Goal: Navigation & Orientation: Find specific page/section

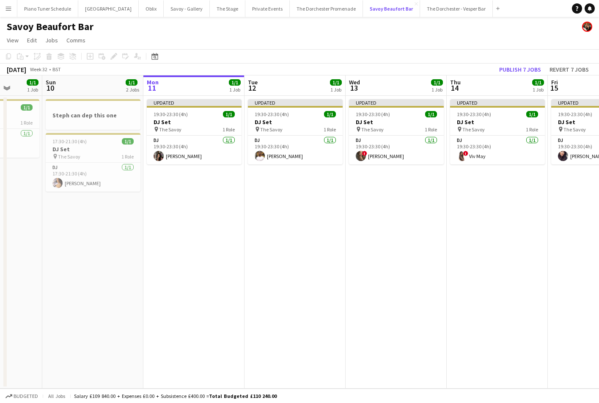
scroll to position [0, 245]
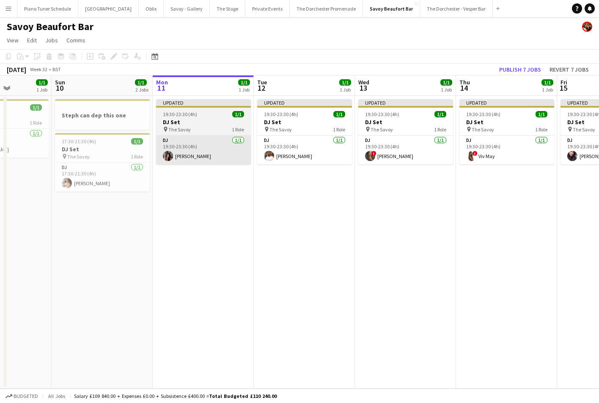
scroll to position [0, 251]
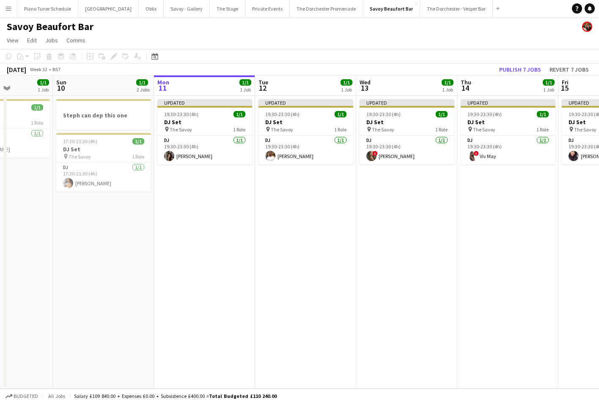
click at [8, 13] on button "Menu" at bounding box center [8, 8] width 17 height 17
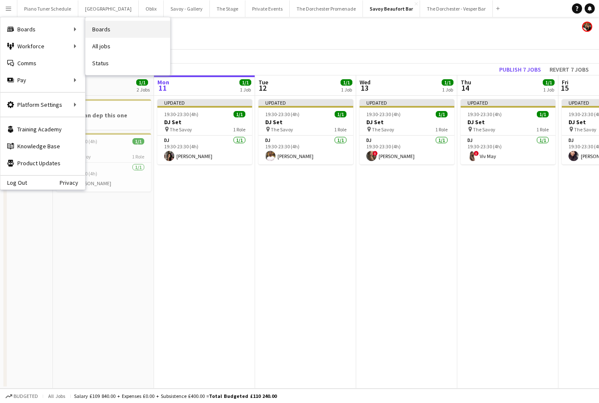
click at [102, 30] on link "Boards" at bounding box center [128, 29] width 85 height 17
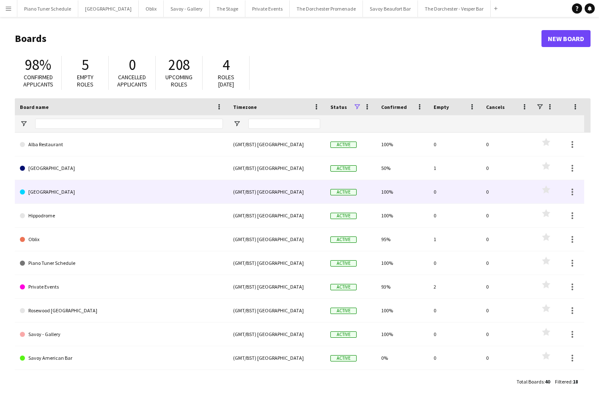
click at [71, 193] on link "[GEOGRAPHIC_DATA]" at bounding box center [121, 192] width 203 height 24
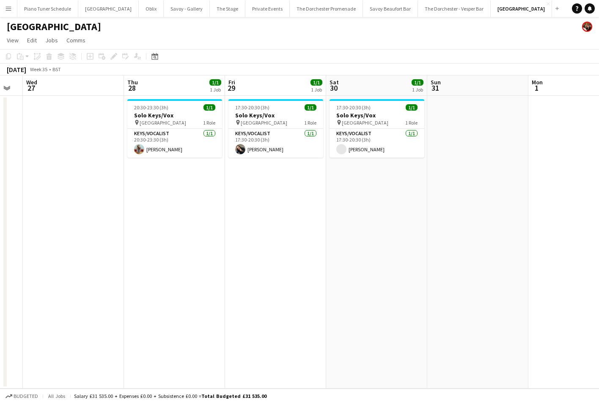
scroll to position [0, 288]
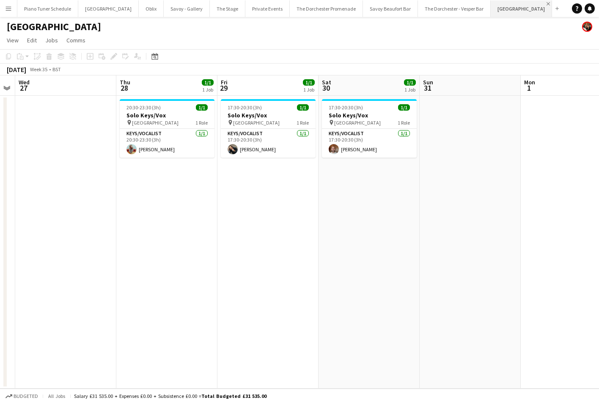
click at [547, 4] on app-icon "Close" at bounding box center [548, 3] width 3 height 3
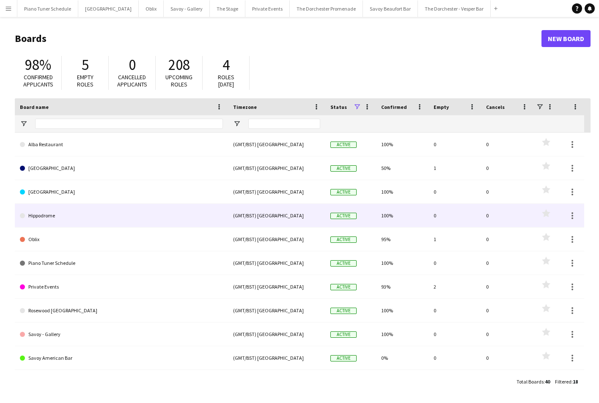
click at [96, 213] on link "Hippodrome" at bounding box center [121, 216] width 203 height 24
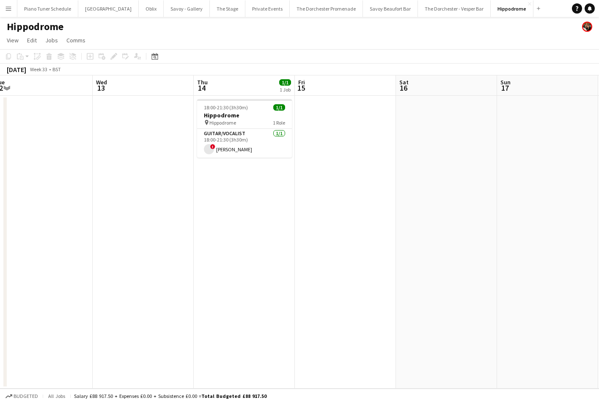
scroll to position [0, 314]
click at [229, 88] on app-board-header-date "Thu 14 1/1 1 Job" at bounding box center [242, 85] width 101 height 20
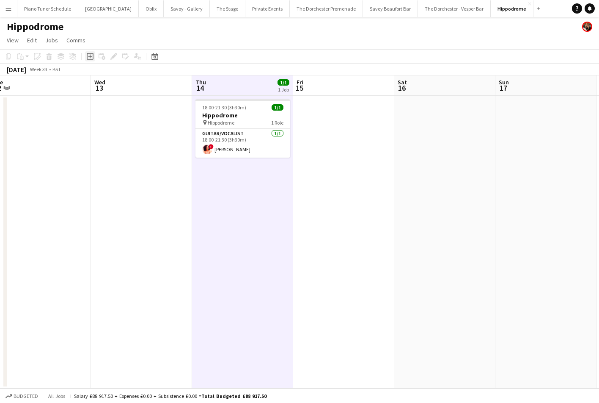
click at [93, 58] on icon at bounding box center [90, 56] width 7 height 7
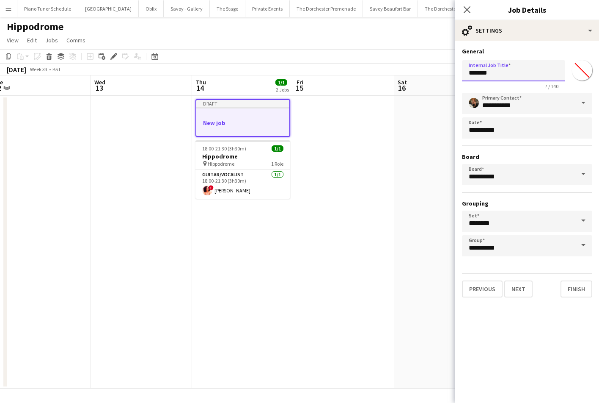
drag, startPoint x: 502, startPoint y: 72, endPoint x: 388, endPoint y: 52, distance: 115.7
click at [388, 52] on body "Menu Boards Boards Boards All jobs Status Workforce Workforce My Workforce Recr…" at bounding box center [299, 201] width 599 height 403
type input "*********"
click at [466, 9] on icon "Close pop-in" at bounding box center [467, 10] width 8 height 8
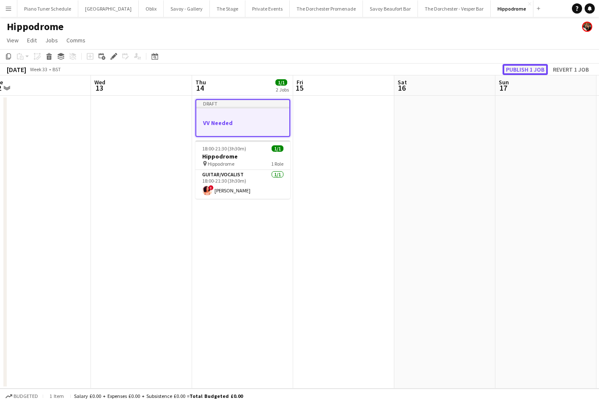
click at [518, 72] on button "Publish 1 job" at bounding box center [525, 69] width 45 height 11
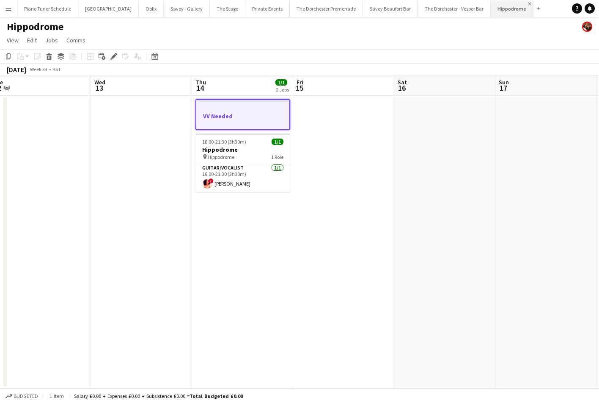
click at [528, 3] on app-icon "Close" at bounding box center [529, 3] width 3 height 3
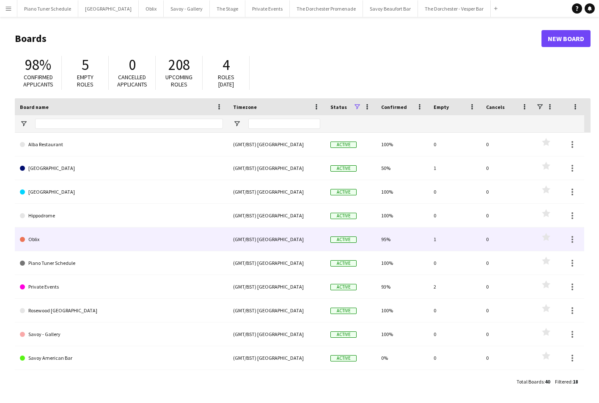
click at [87, 244] on link "Oblix" at bounding box center [121, 239] width 203 height 24
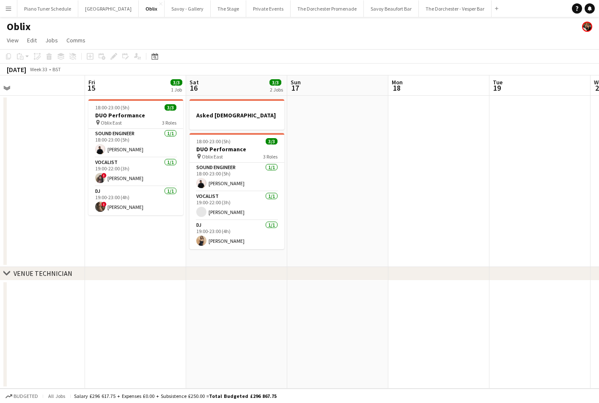
scroll to position [0, 316]
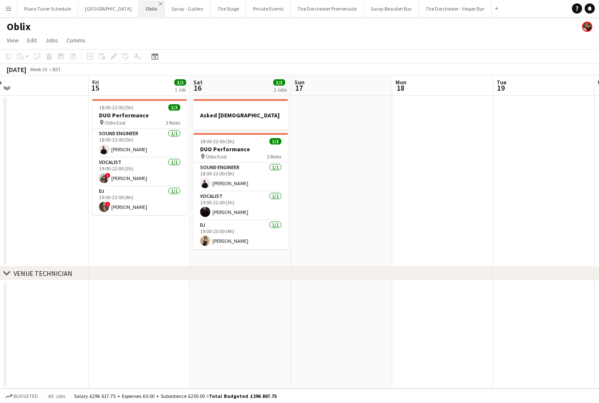
click at [159, 3] on app-icon "Close" at bounding box center [160, 3] width 3 height 3
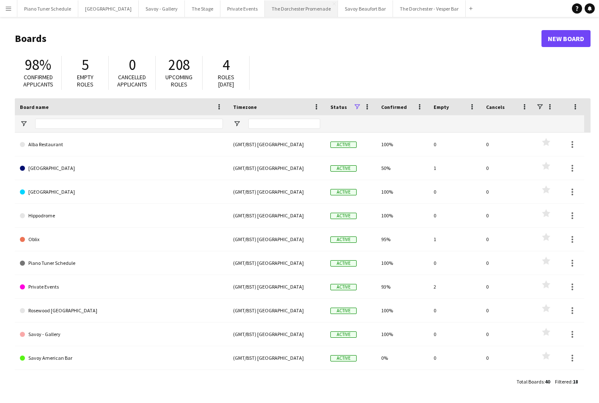
click at [272, 16] on button "The Dorchester Promenade Close" at bounding box center [301, 8] width 73 height 17
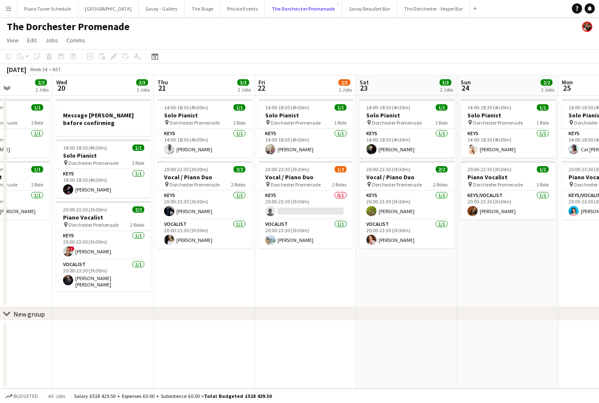
scroll to position [0, 251]
click at [141, 12] on button "Savoy - Gallery Close" at bounding box center [162, 8] width 46 height 17
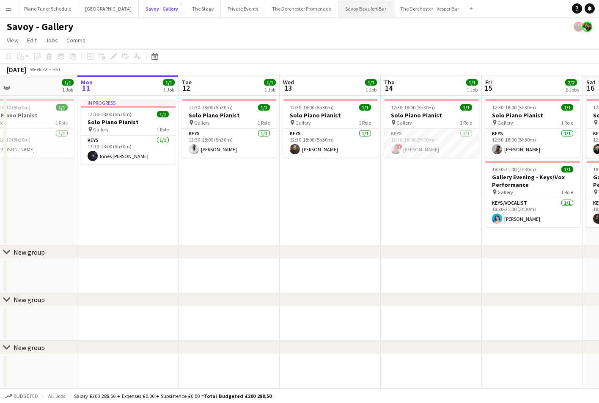
scroll to position [0, 225]
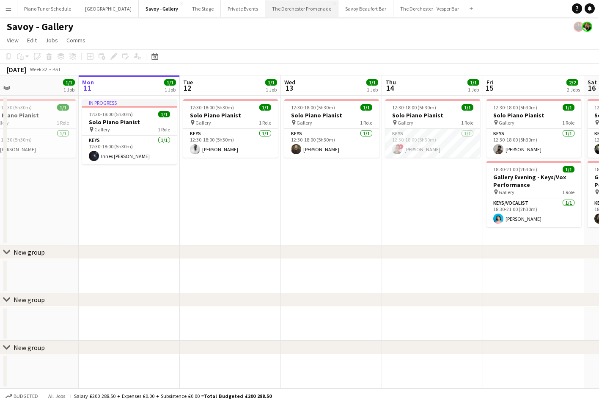
click at [290, 8] on button "The Dorchester Promenade Close" at bounding box center [301, 8] width 73 height 17
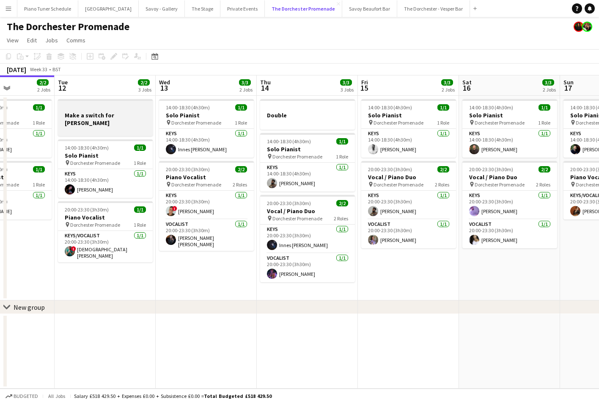
scroll to position [0, 248]
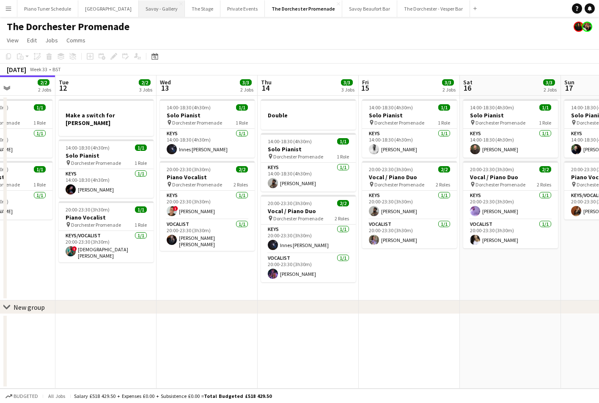
click at [141, 11] on button "Savoy - Gallery Close" at bounding box center [162, 8] width 46 height 17
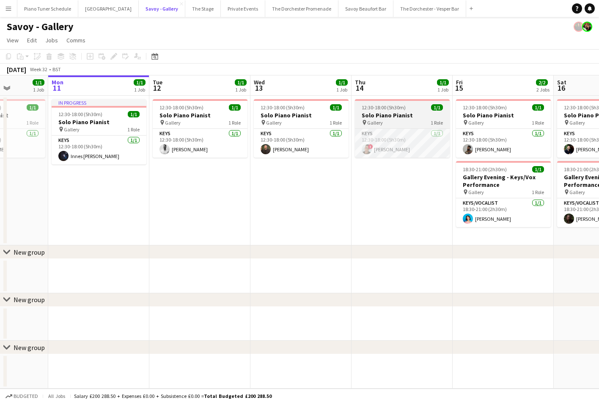
scroll to position [0, 270]
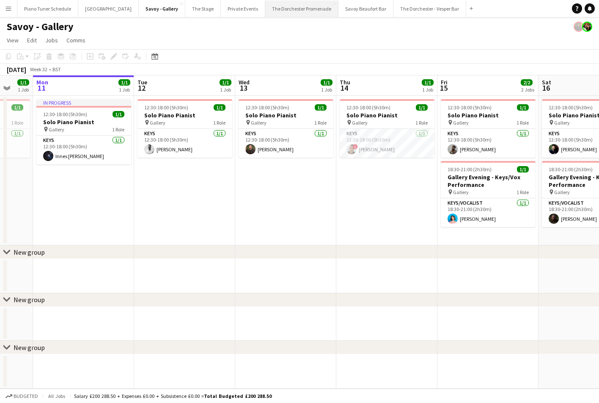
click at [303, 8] on button "The Dorchester Promenade Close" at bounding box center [301, 8] width 73 height 17
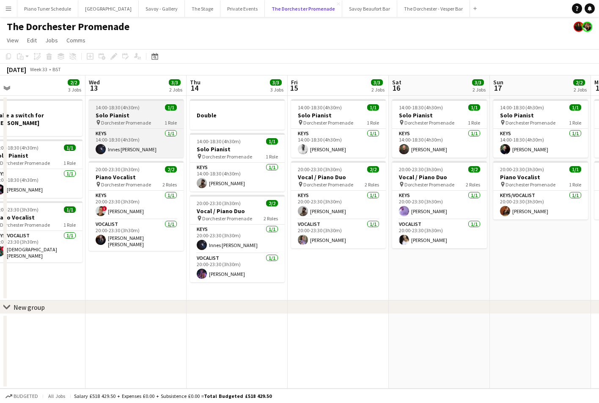
scroll to position [0, 321]
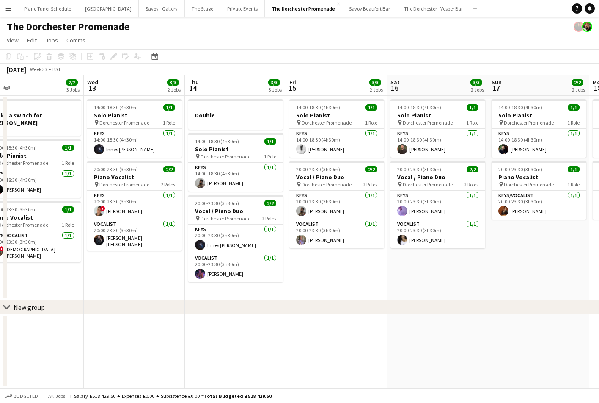
click at [5, 10] on button "Menu" at bounding box center [8, 8] width 17 height 17
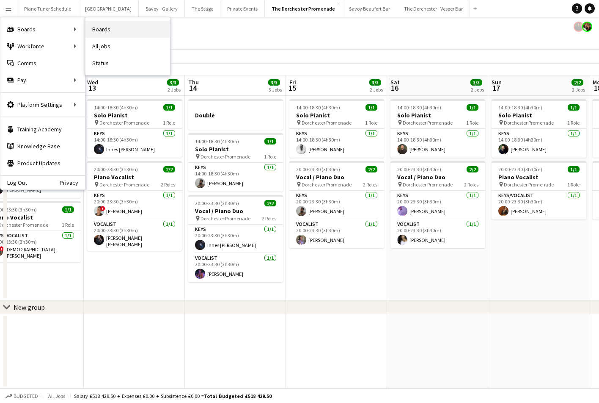
click at [116, 29] on link "Boards" at bounding box center [128, 29] width 85 height 17
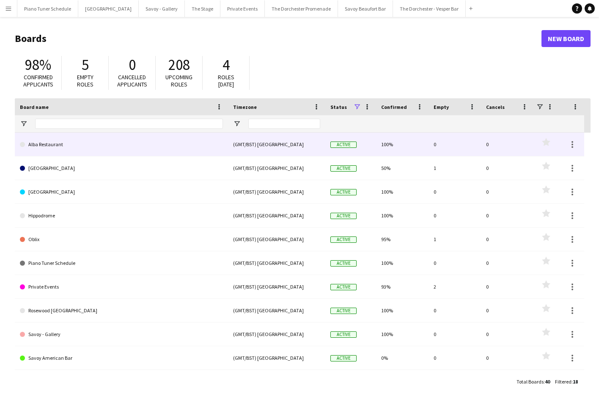
click at [86, 151] on link "Alba Restaurant" at bounding box center [121, 144] width 203 height 24
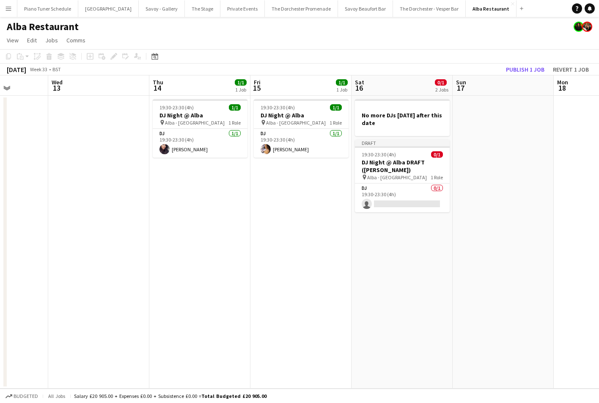
scroll to position [0, 247]
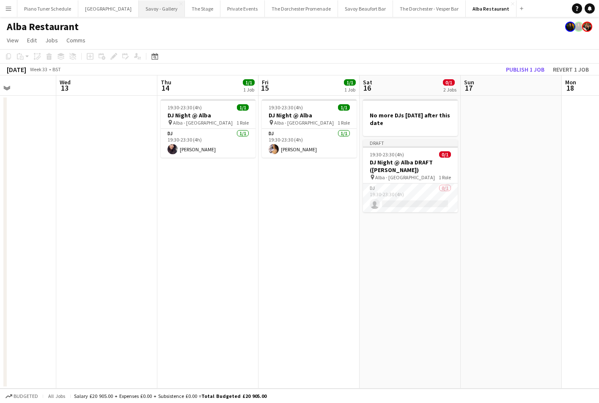
click at [152, 8] on button "Savoy - Gallery Close" at bounding box center [162, 8] width 46 height 17
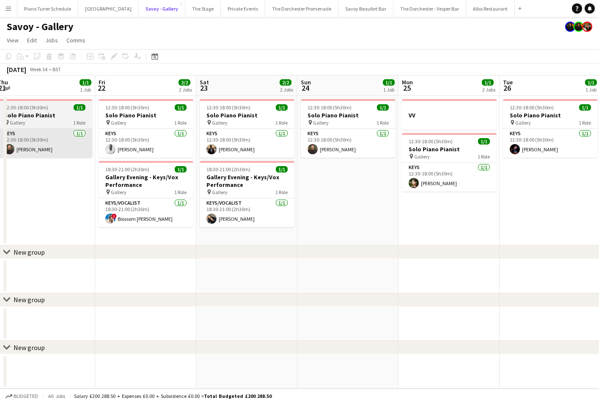
scroll to position [0, 207]
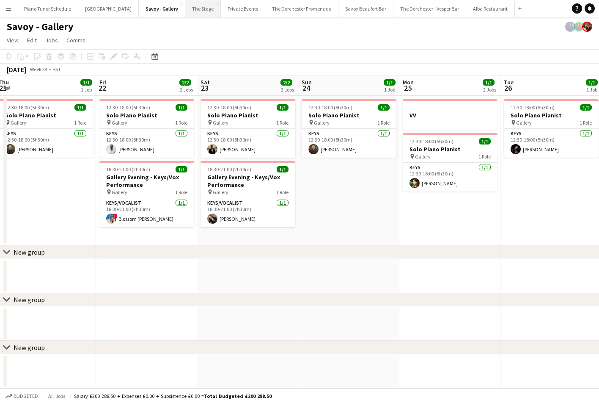
click at [190, 6] on button "The Stage Close" at bounding box center [203, 8] width 36 height 17
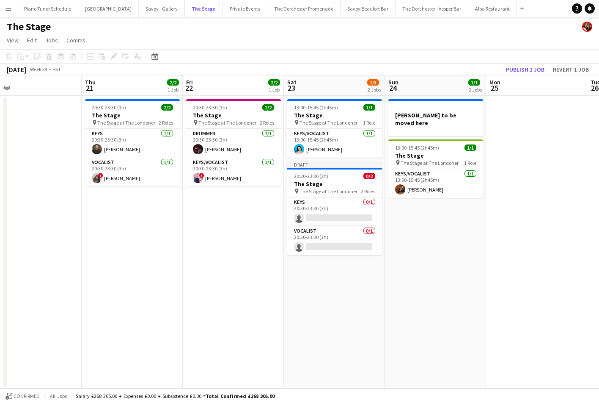
scroll to position [0, 323]
click at [218, 4] on app-icon "Close" at bounding box center [219, 3] width 3 height 3
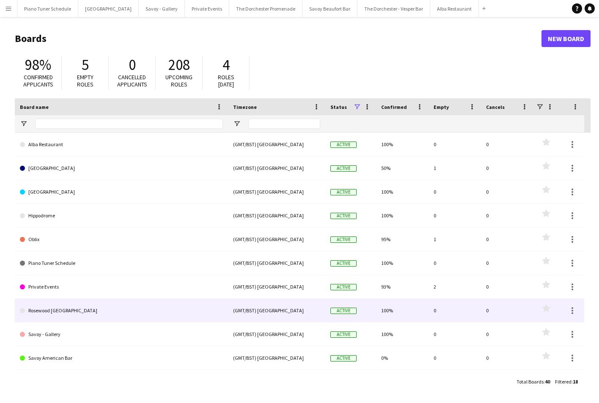
click at [87, 316] on link "Rosewood [GEOGRAPHIC_DATA]" at bounding box center [121, 310] width 203 height 24
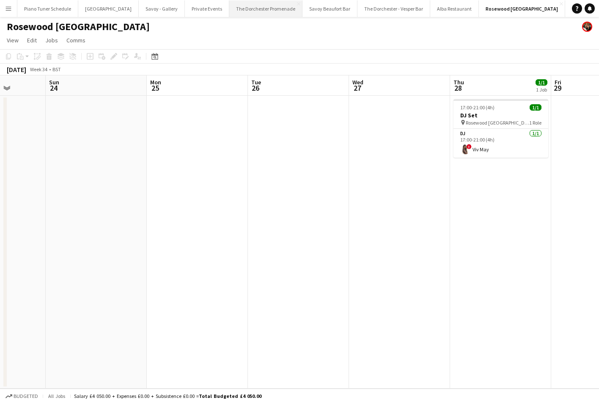
scroll to position [0, 271]
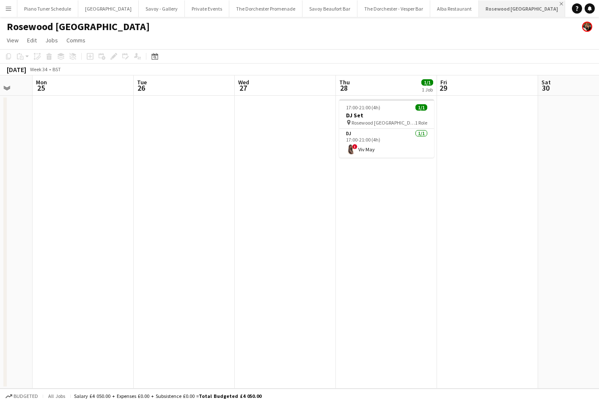
click at [560, 2] on app-icon "Close" at bounding box center [561, 3] width 3 height 3
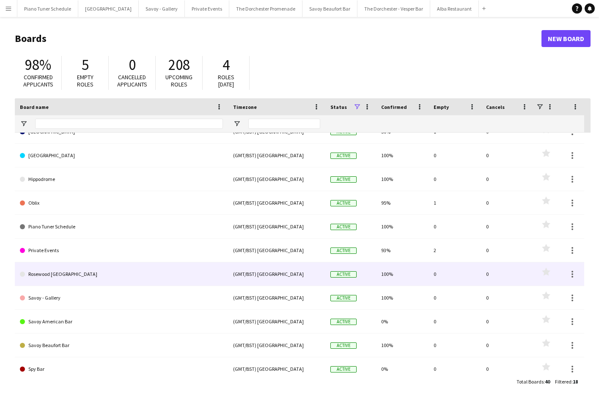
scroll to position [61, 0]
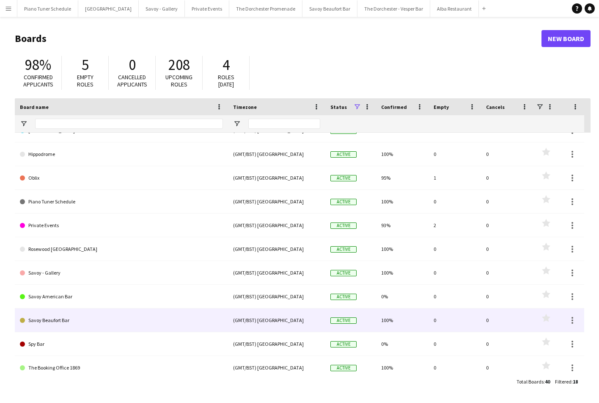
click at [82, 326] on link "Savoy Beaufort Bar" at bounding box center [121, 320] width 203 height 24
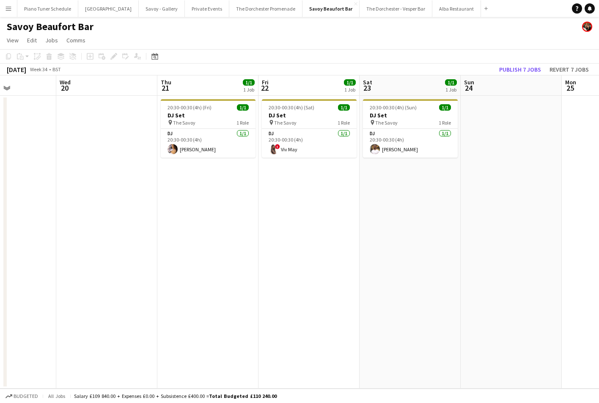
scroll to position [0, 250]
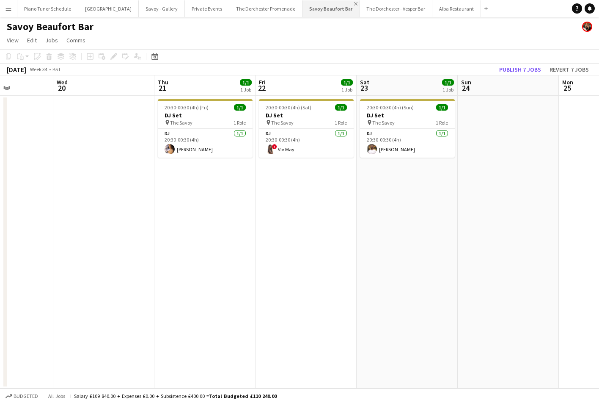
click at [354, 3] on app-icon "Close" at bounding box center [355, 3] width 3 height 3
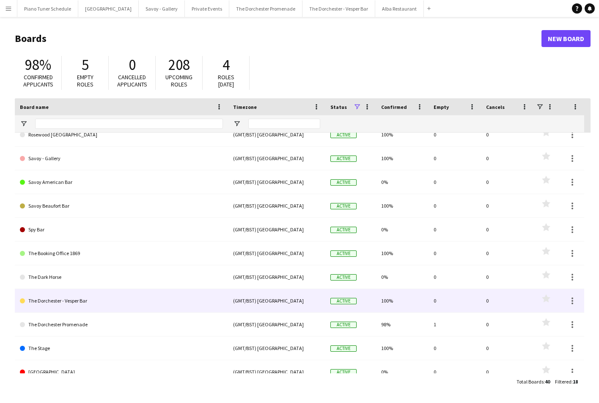
scroll to position [178, 0]
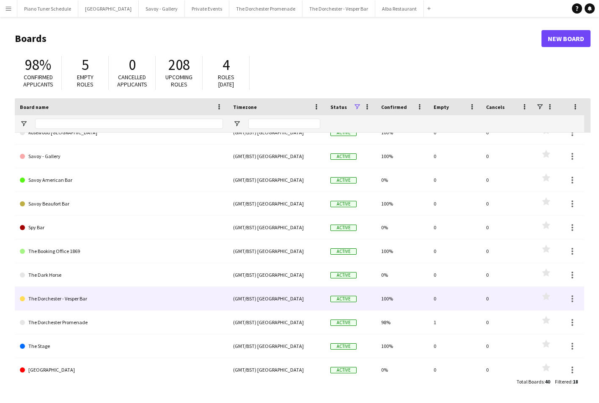
click at [196, 309] on link "The Dorchester - Vesper Bar" at bounding box center [121, 299] width 203 height 24
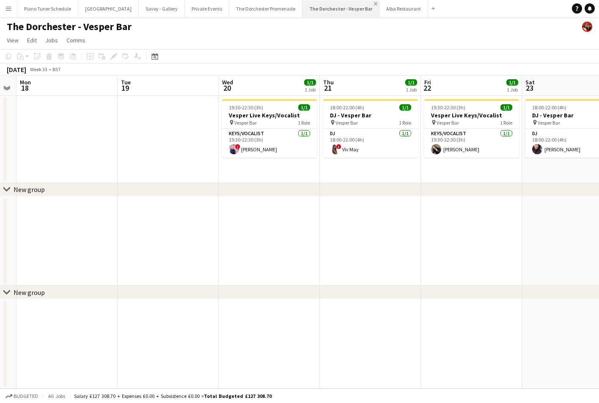
click at [374, 3] on app-icon "Close" at bounding box center [375, 3] width 3 height 3
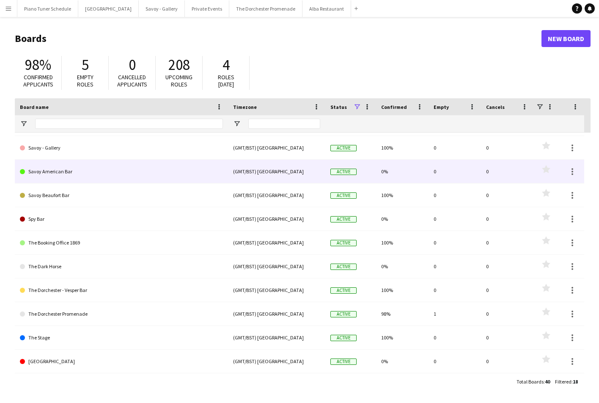
scroll to position [121, 0]
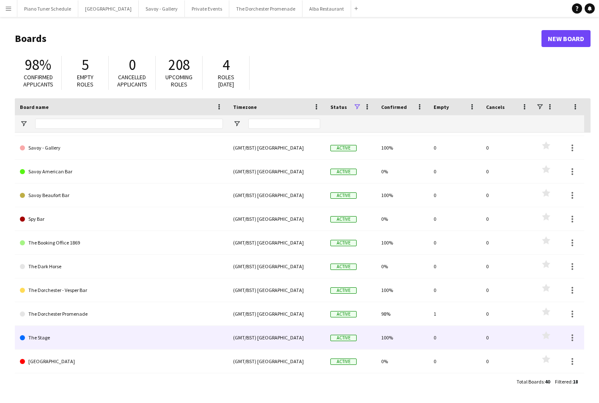
click at [91, 339] on link "The Stage" at bounding box center [121, 337] width 203 height 24
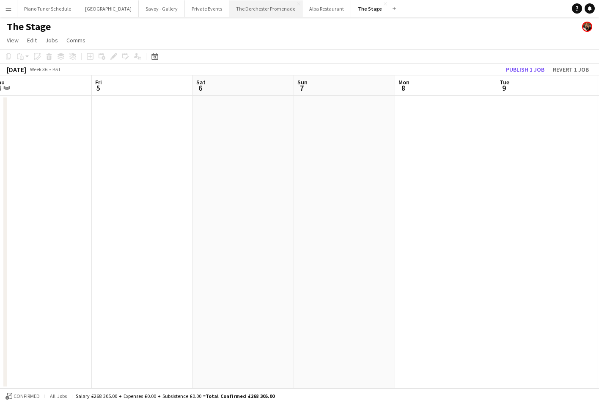
click at [267, 10] on button "The Dorchester Promenade Close" at bounding box center [265, 8] width 73 height 17
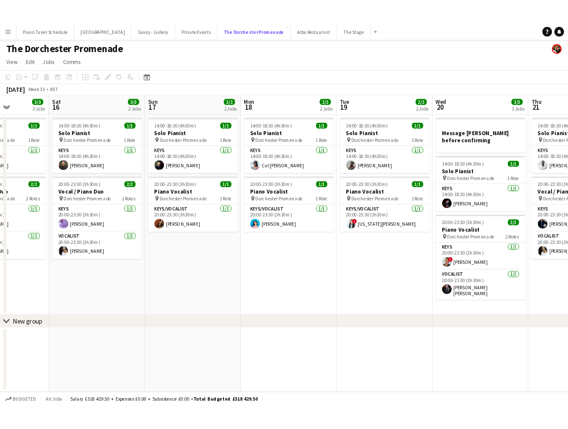
scroll to position [0, 254]
